Goal: Task Accomplishment & Management: Complete application form

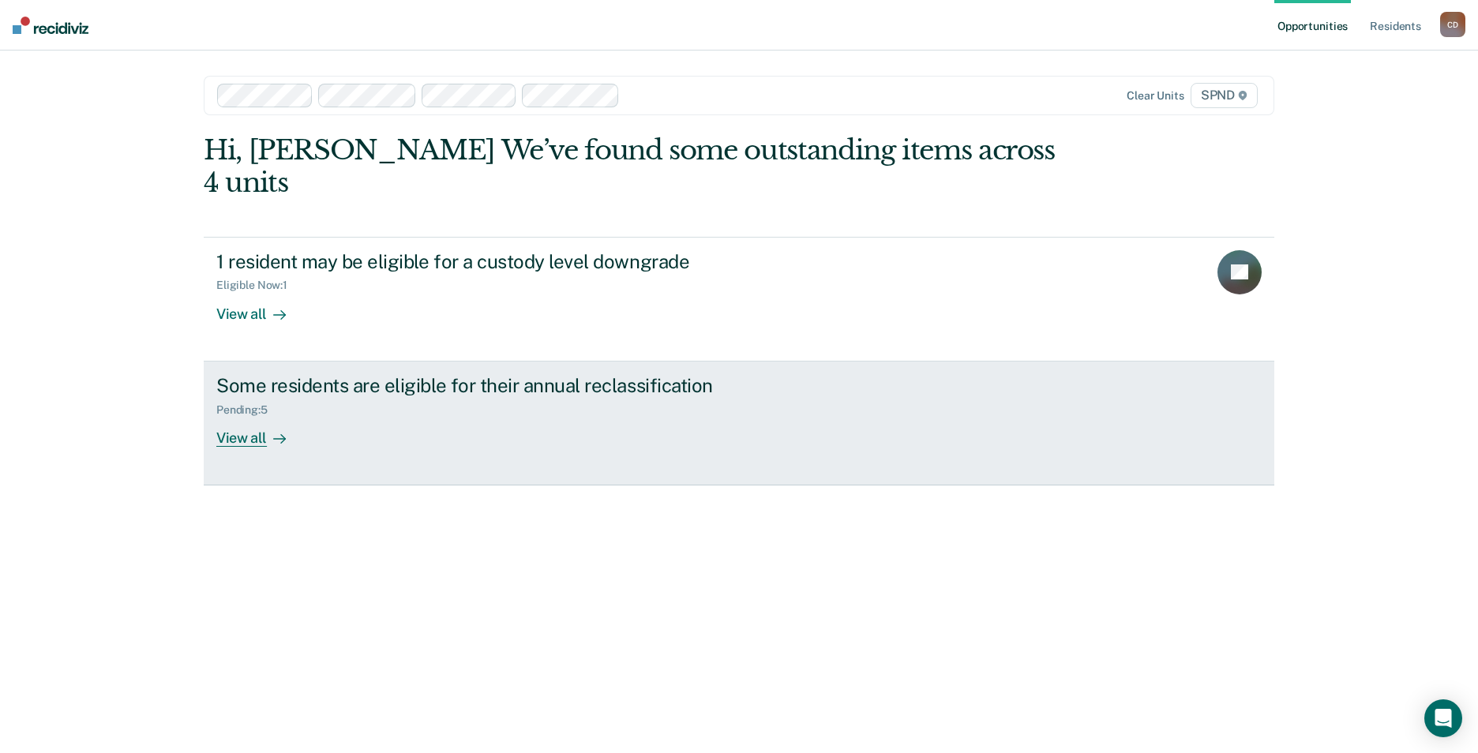
click at [253, 416] on div "View all" at bounding box center [260, 431] width 88 height 31
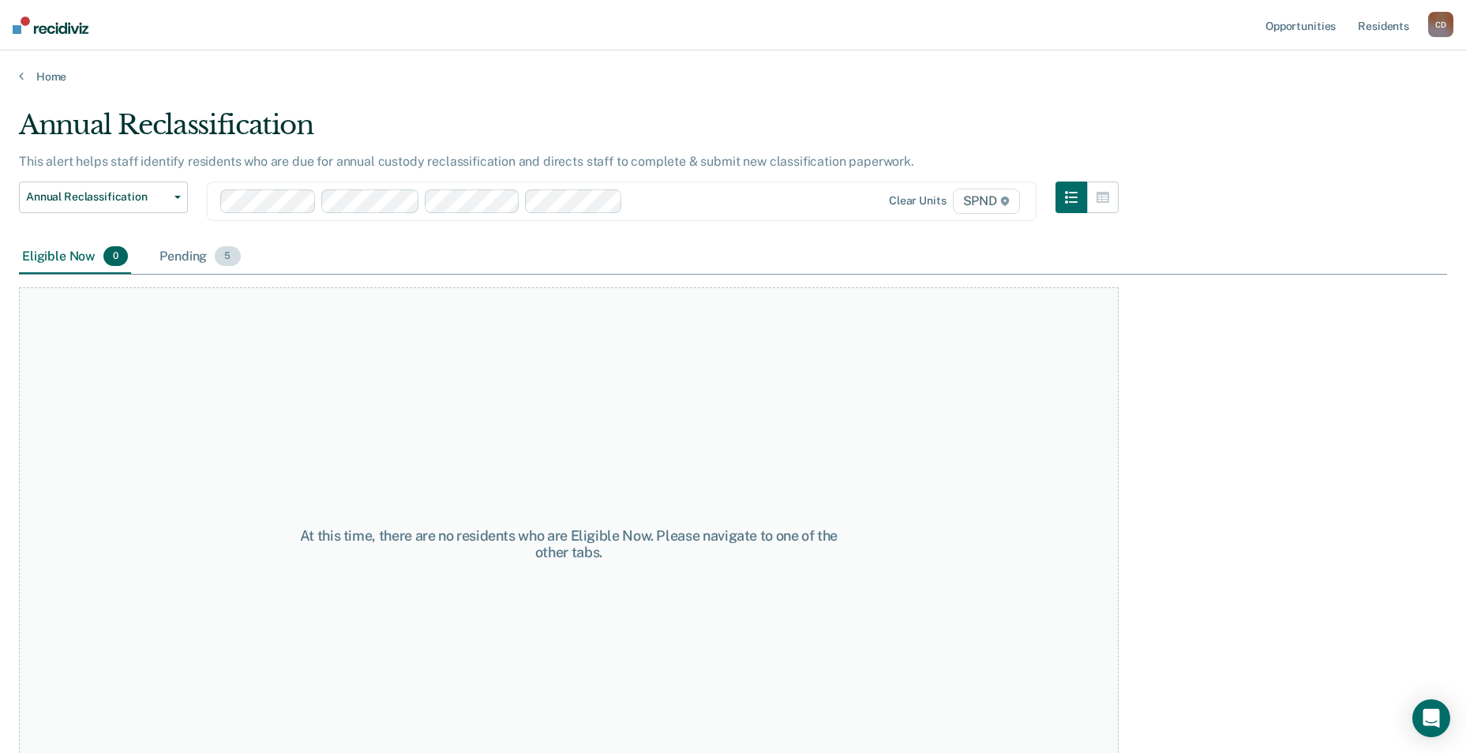
click at [180, 257] on div "Pending 5" at bounding box center [199, 257] width 87 height 35
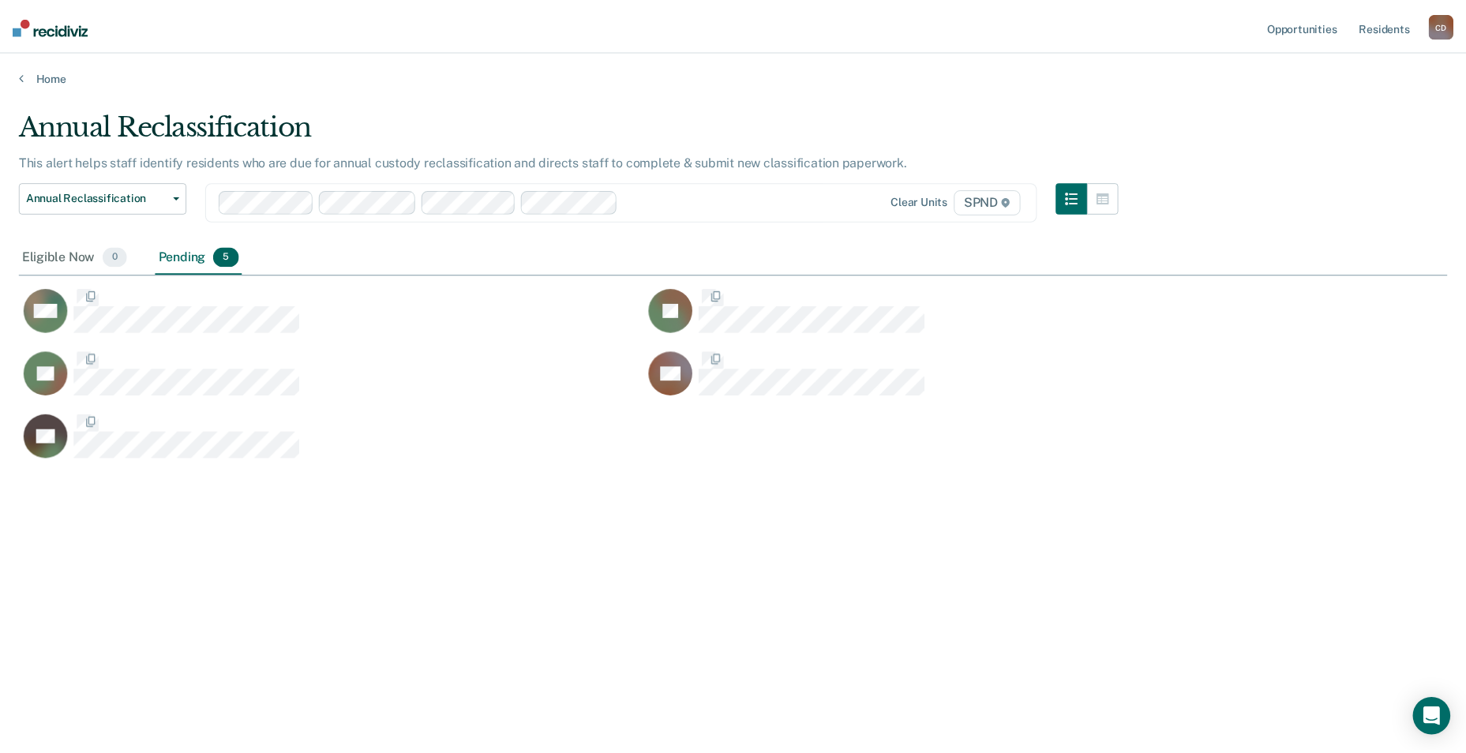
scroll to position [514, 1428]
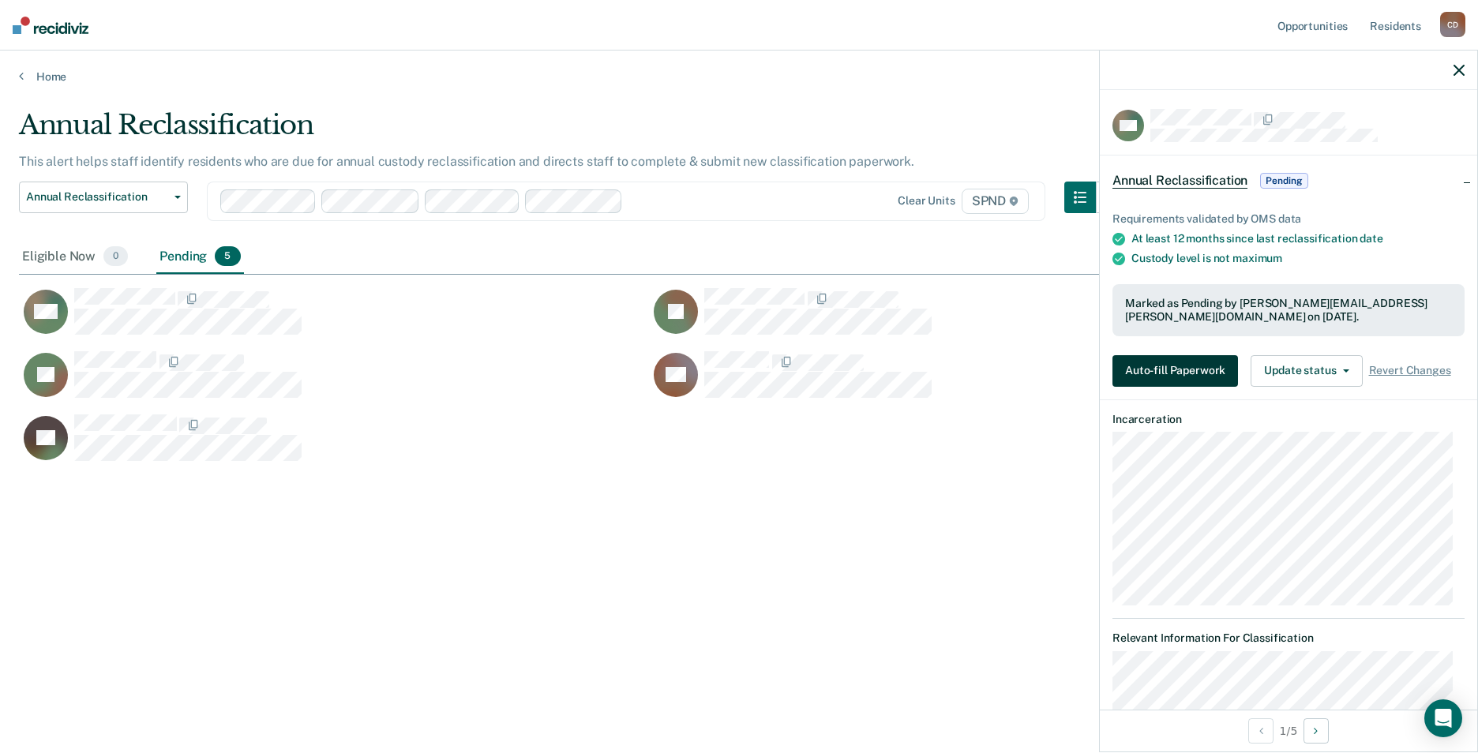
click at [1167, 375] on button "Auto-fill Paperwork" at bounding box center [1175, 371] width 126 height 32
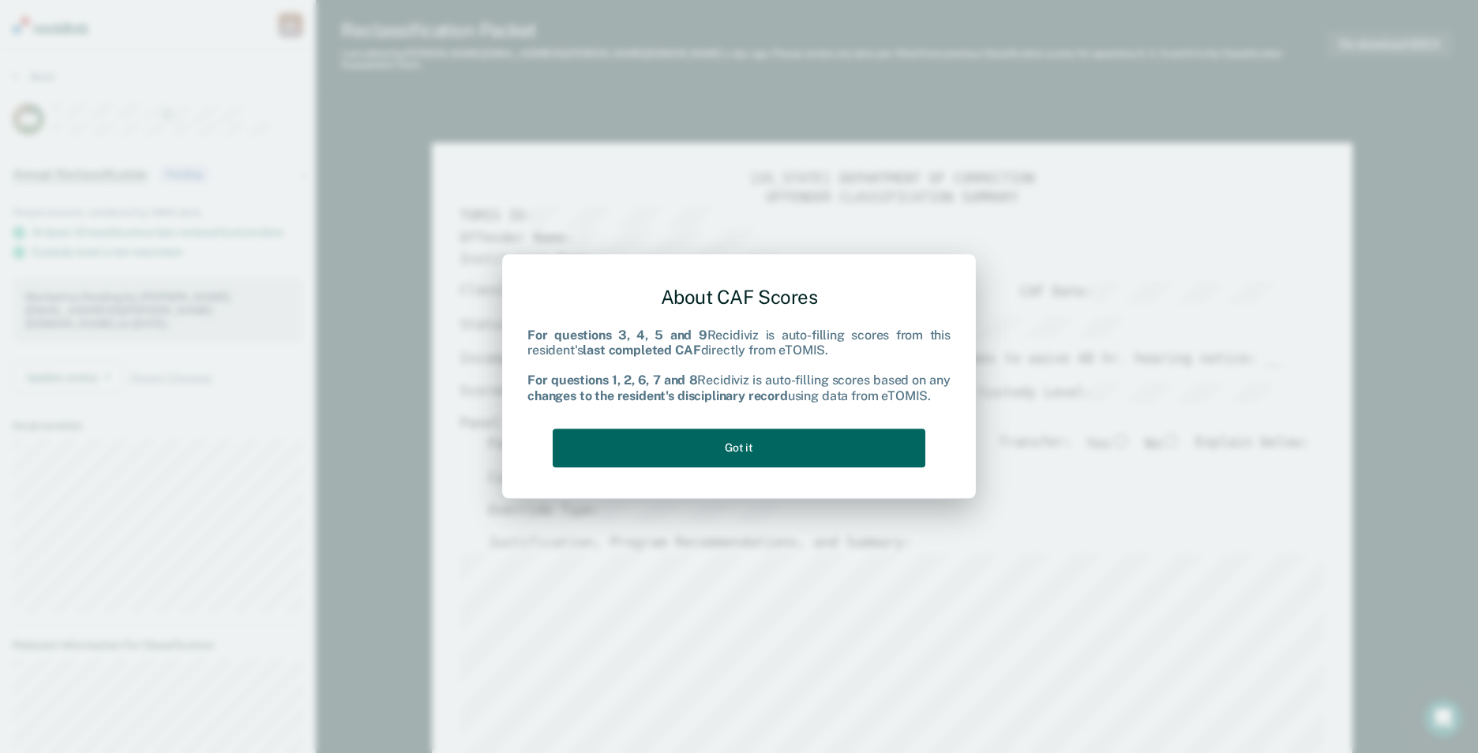
click at [785, 440] on button "Got it" at bounding box center [739, 448] width 373 height 39
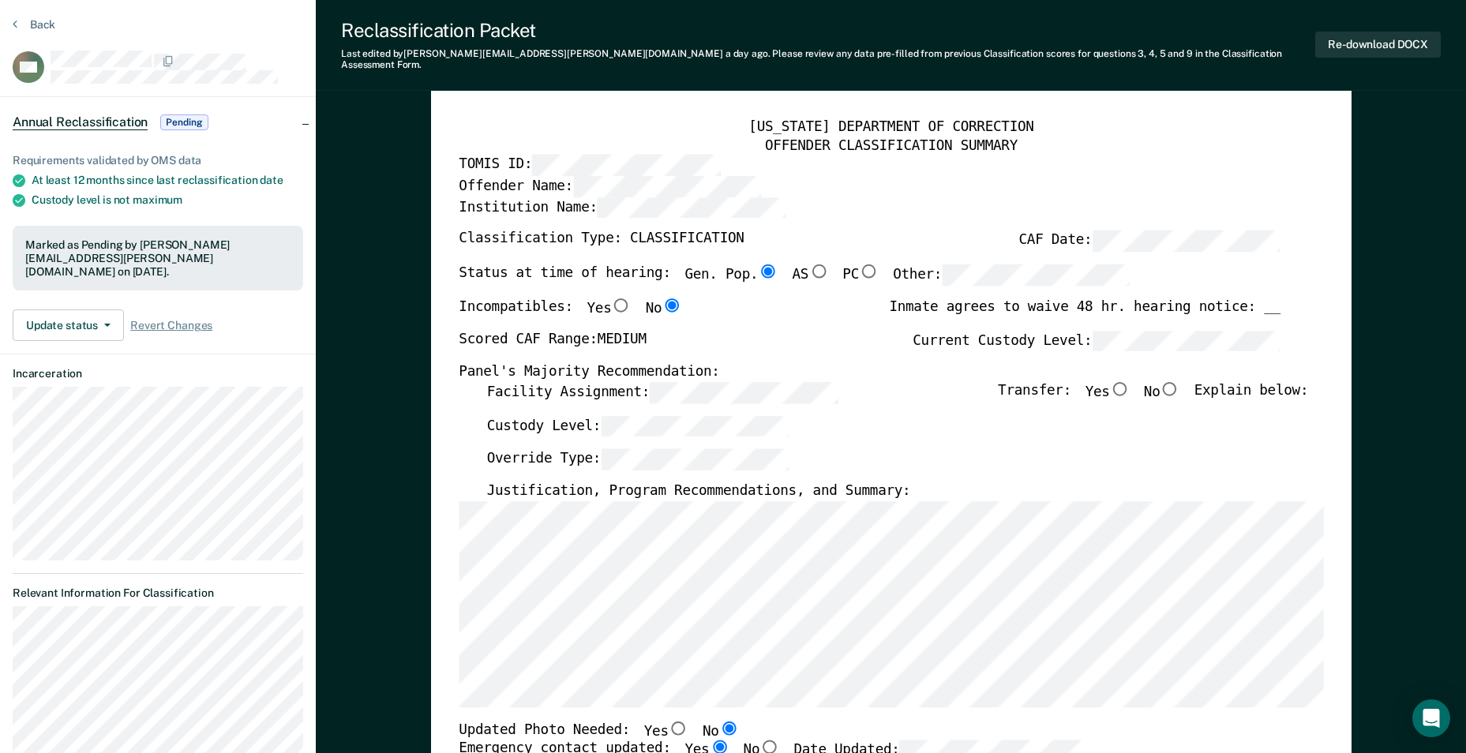
scroll to position [79, 0]
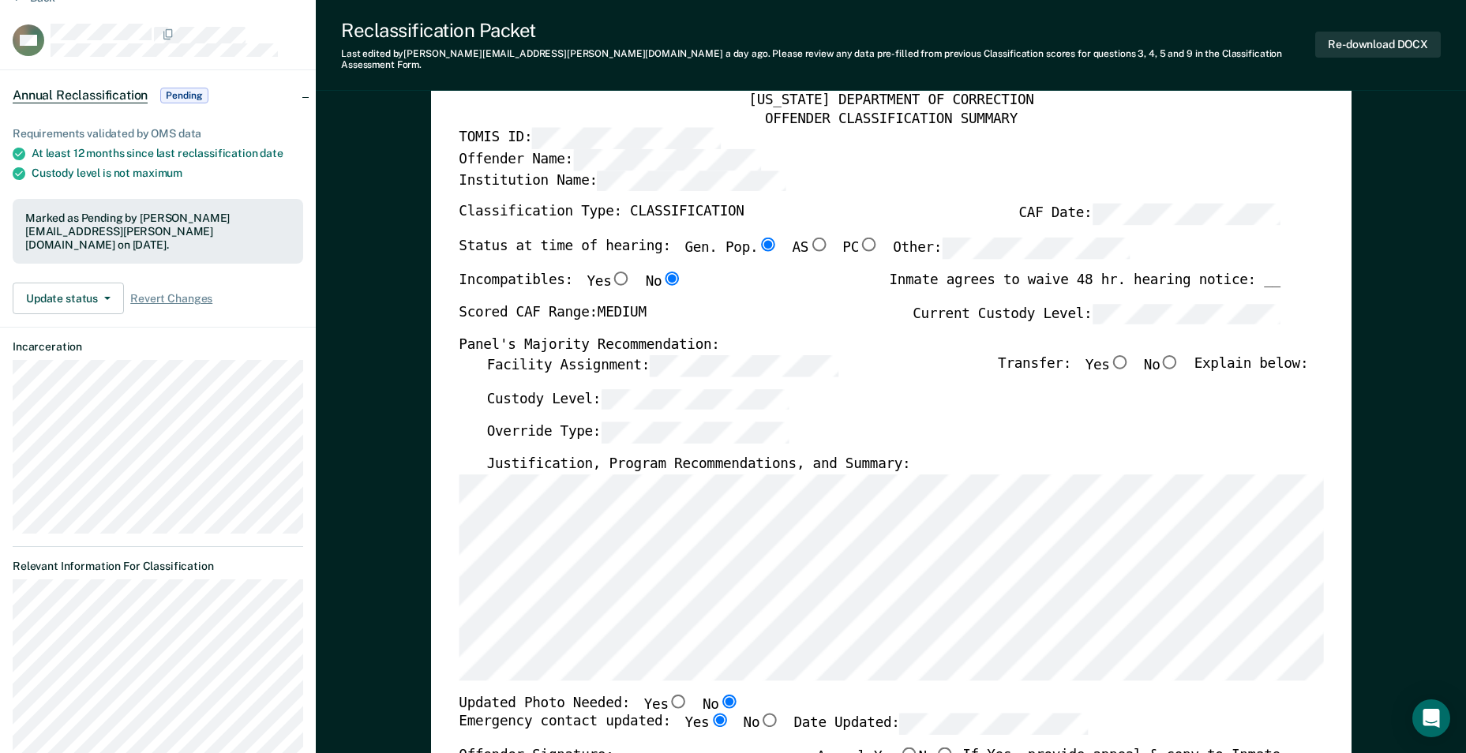
click at [1177, 354] on input "No" at bounding box center [1170, 361] width 21 height 14
type textarea "x"
radio input "true"
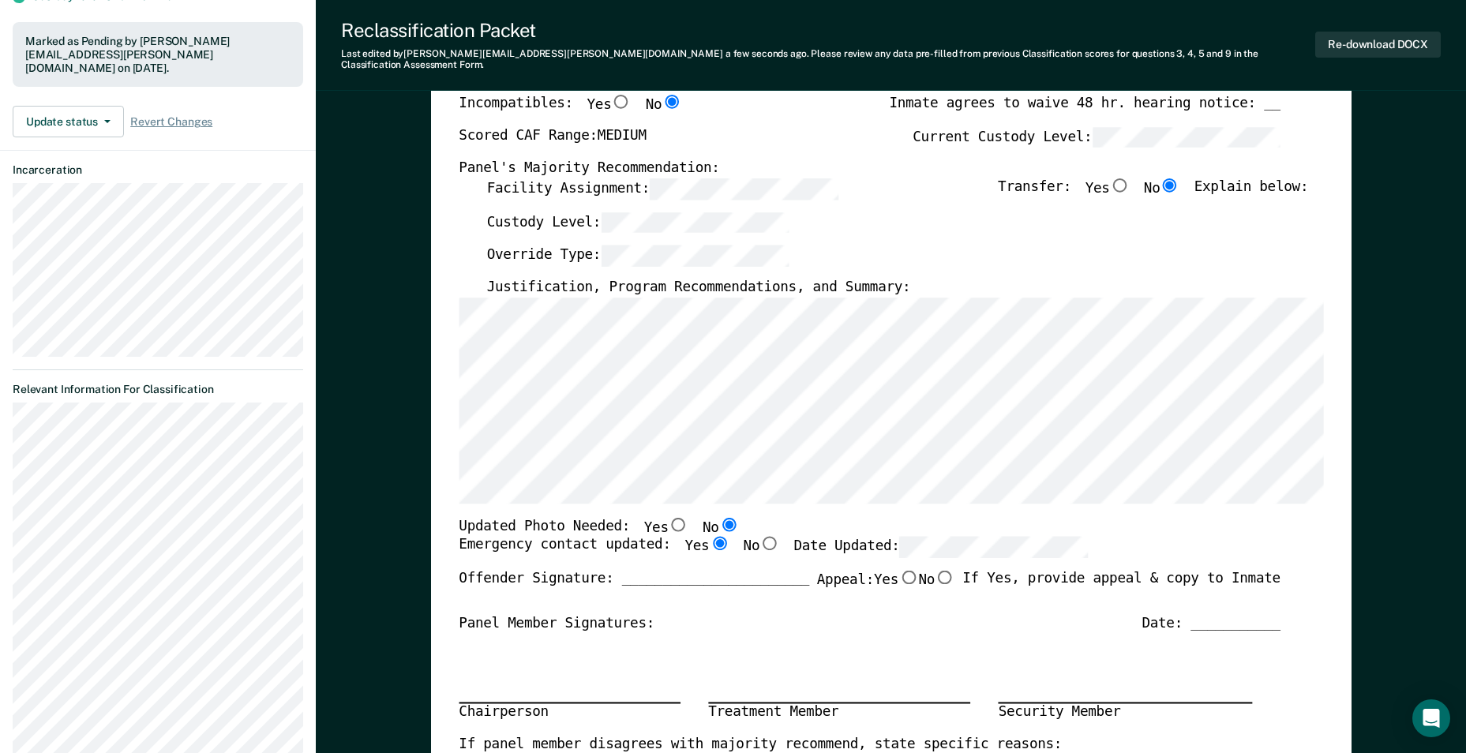
scroll to position [0, 0]
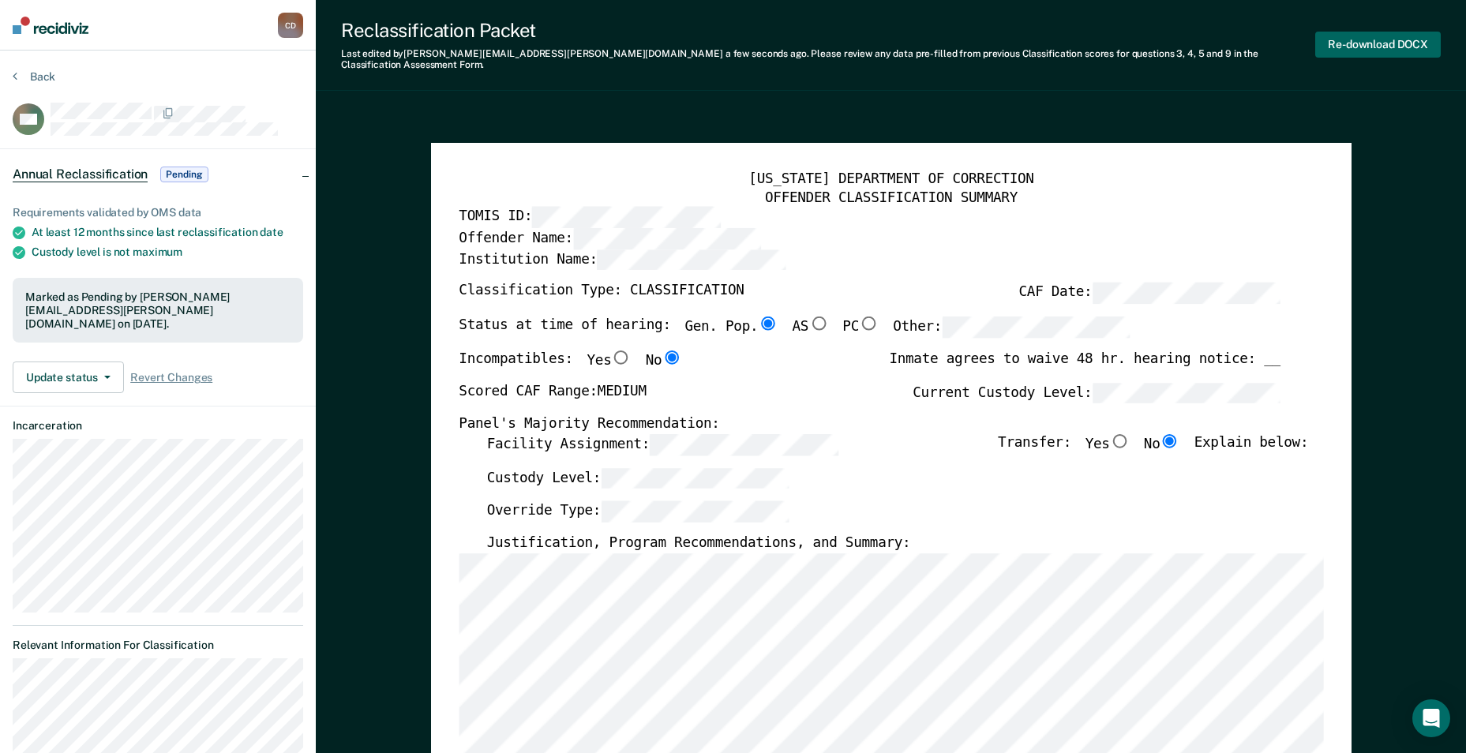
click at [1373, 38] on button "Re-download DOCX" at bounding box center [1378, 45] width 126 height 26
type textarea "x"
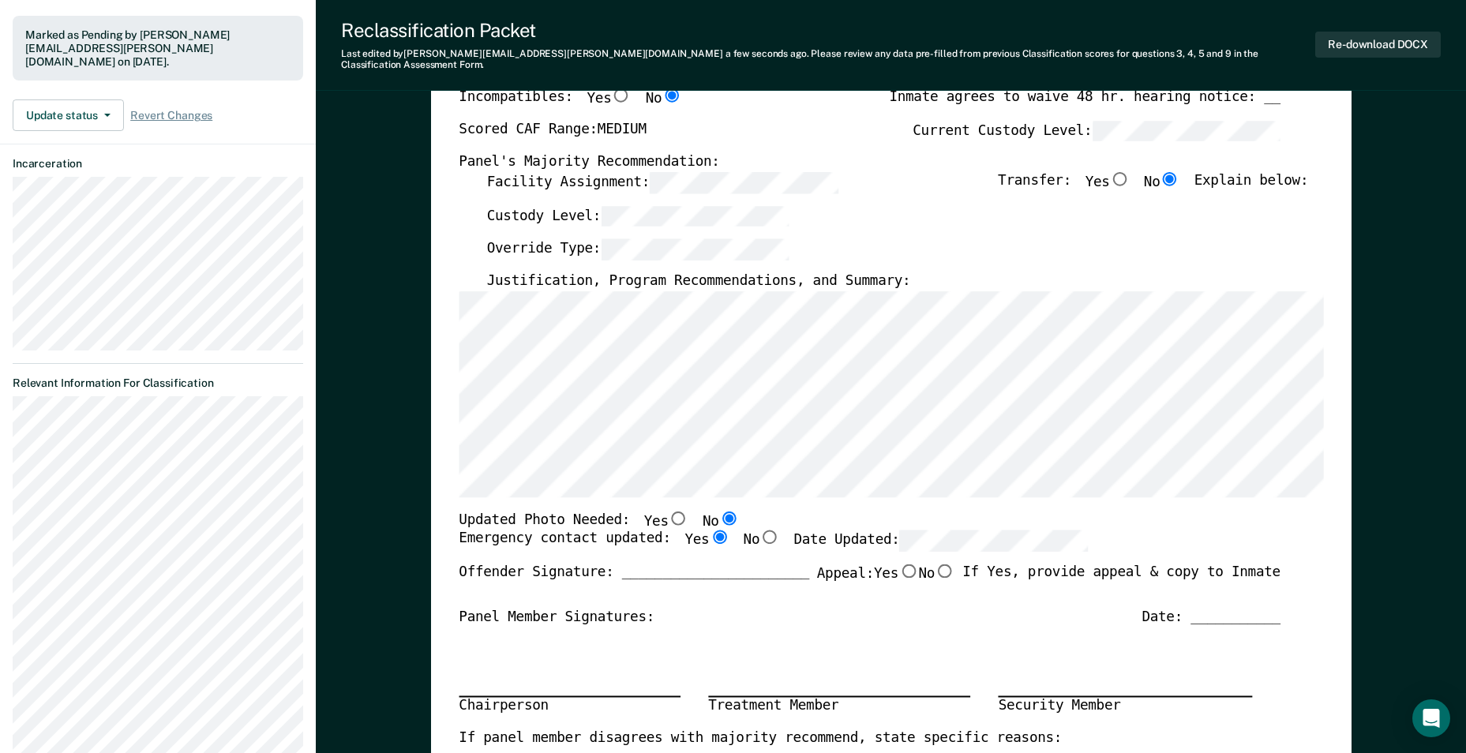
scroll to position [158, 0]
